Goal: Navigation & Orientation: Understand site structure

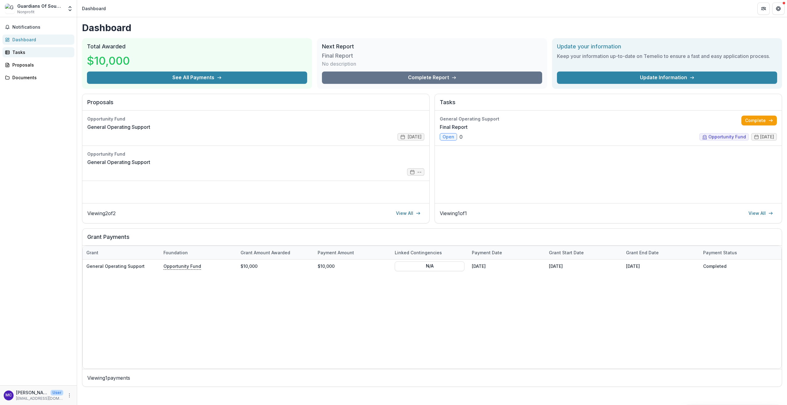
click at [23, 53] on div "Tasks" at bounding box center [40, 52] width 57 height 6
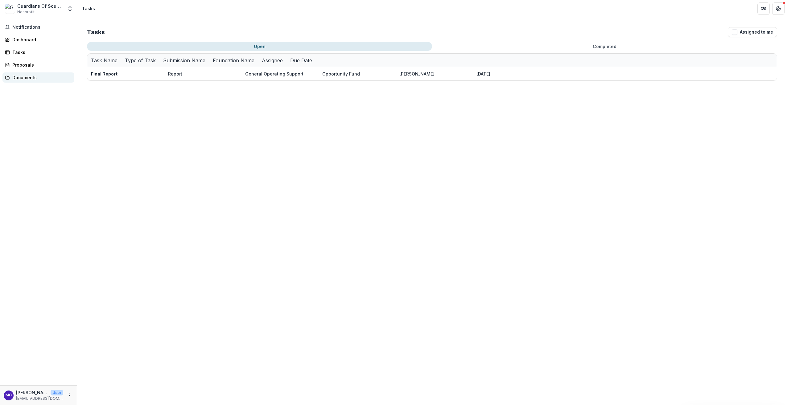
click at [31, 76] on div "Documents" at bounding box center [40, 77] width 57 height 6
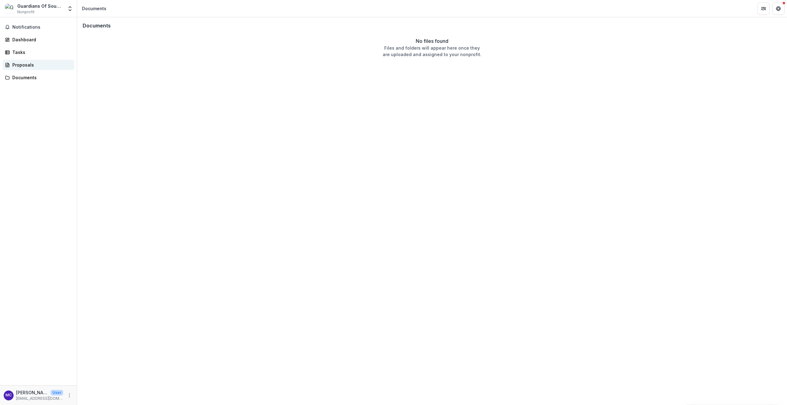
click at [29, 66] on div "Proposals" at bounding box center [40, 65] width 57 height 6
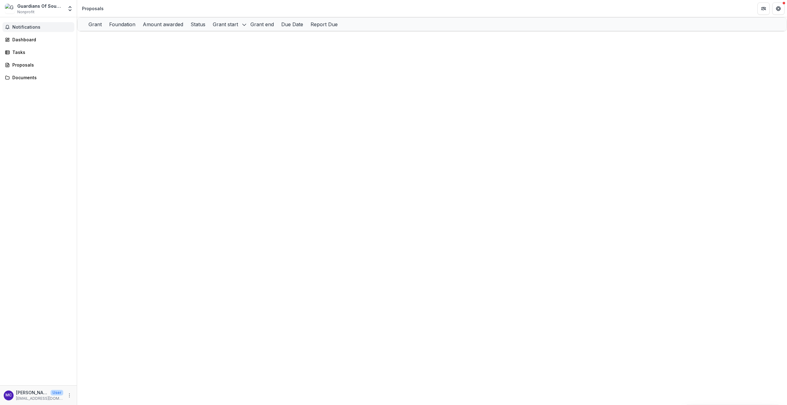
click at [30, 29] on span "Notifications" at bounding box center [41, 27] width 59 height 5
